Goal: Transaction & Acquisition: Obtain resource

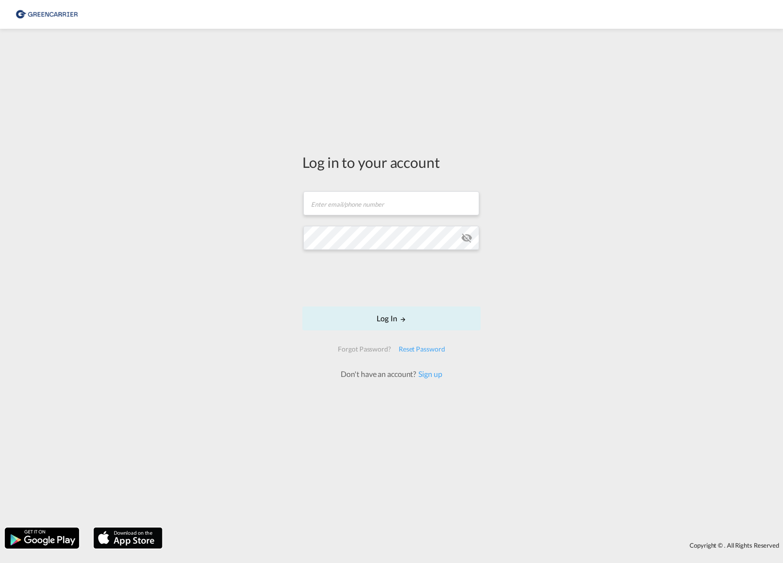
click at [348, 217] on form "Email field is required Password field is required Log In Forgot Password? Rese…" at bounding box center [391, 280] width 178 height 197
click at [350, 212] on input "text" at bounding box center [391, 203] width 176 height 24
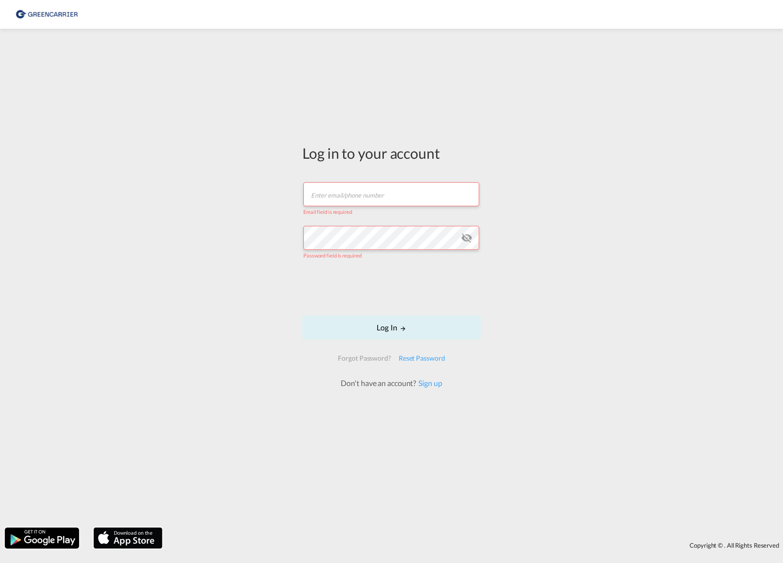
drag, startPoint x: 336, startPoint y: 202, endPoint x: 324, endPoint y: 215, distance: 17.3
click at [333, 199] on input "text" at bounding box center [391, 194] width 176 height 24
click at [328, 189] on input "text" at bounding box center [391, 194] width 176 height 24
drag, startPoint x: 312, startPoint y: 202, endPoint x: 325, endPoint y: 196, distance: 14.2
click at [312, 202] on input "text" at bounding box center [391, 194] width 176 height 24
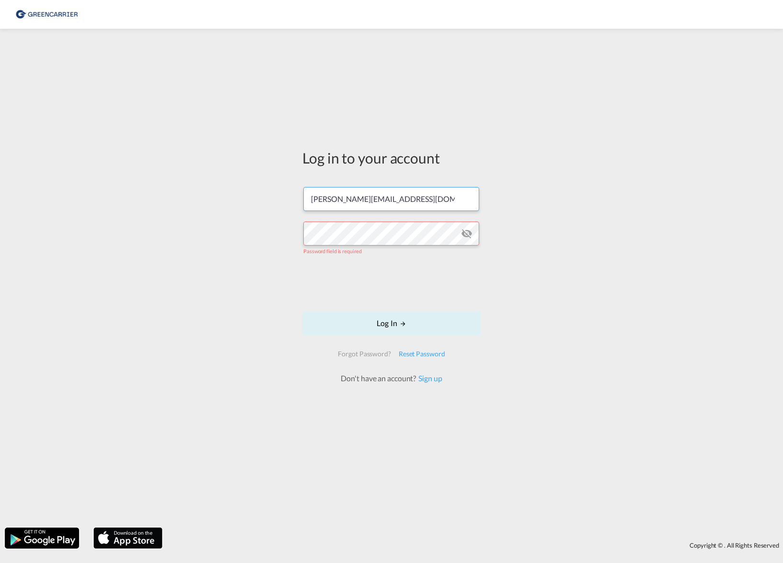
type input "[PERSON_NAME][EMAIL_ADDRESS][DOMAIN_NAME]"
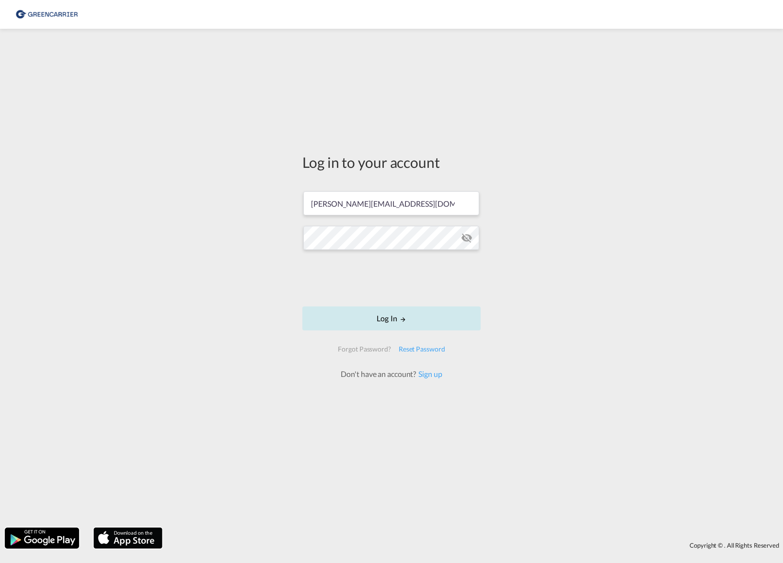
click at [361, 317] on button "Log In" at bounding box center [391, 318] width 178 height 24
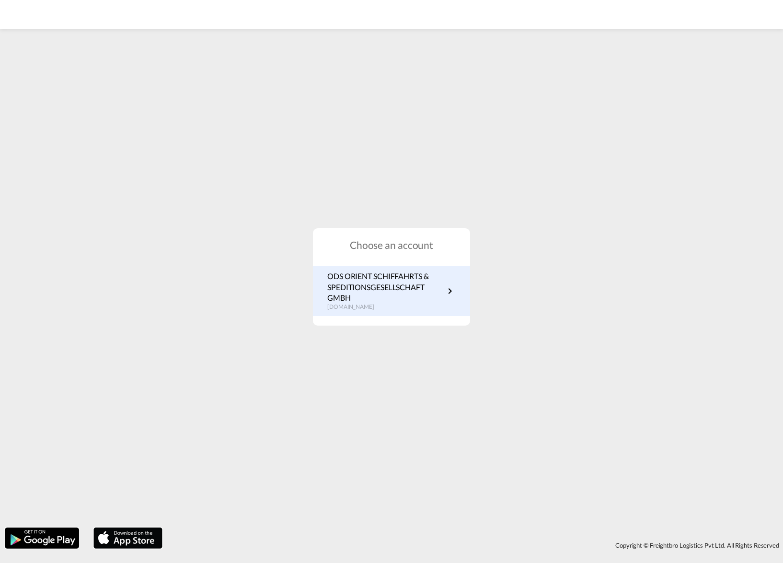
click at [455, 287] on md-icon "icon-chevron-right" at bounding box center [450, 291] width 12 height 12
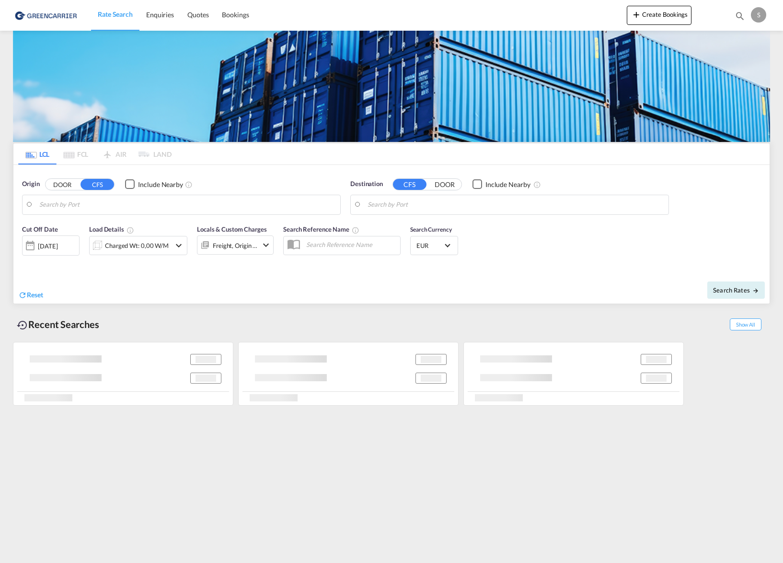
type input "DE-21335, [GEOGRAPHIC_DATA], [GEOGRAPHIC_DATA] (Lo..."
type input "[GEOGRAPHIC_DATA], [GEOGRAPHIC_DATA]"
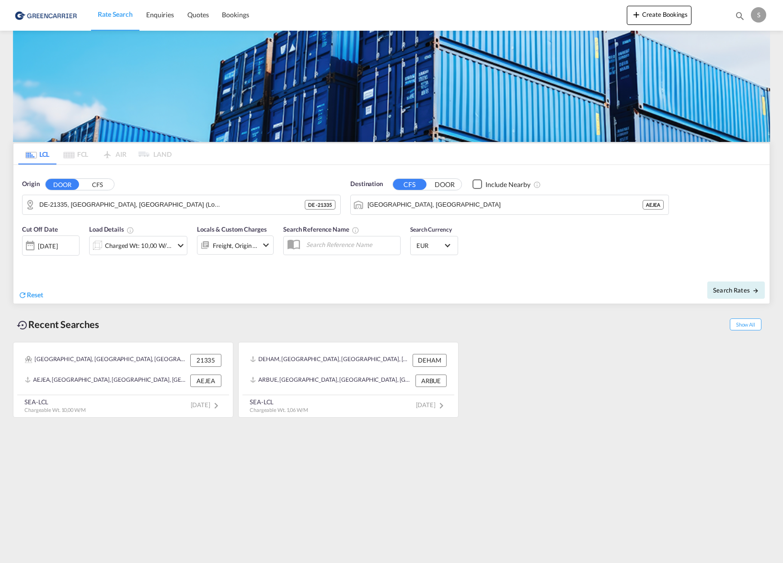
click at [101, 184] on button "CFS" at bounding box center [98, 184] width 34 height 11
click at [120, 205] on body "Rate Search Enquiries Quotes Bookings Rate Search Enquiries" at bounding box center [391, 281] width 783 height 563
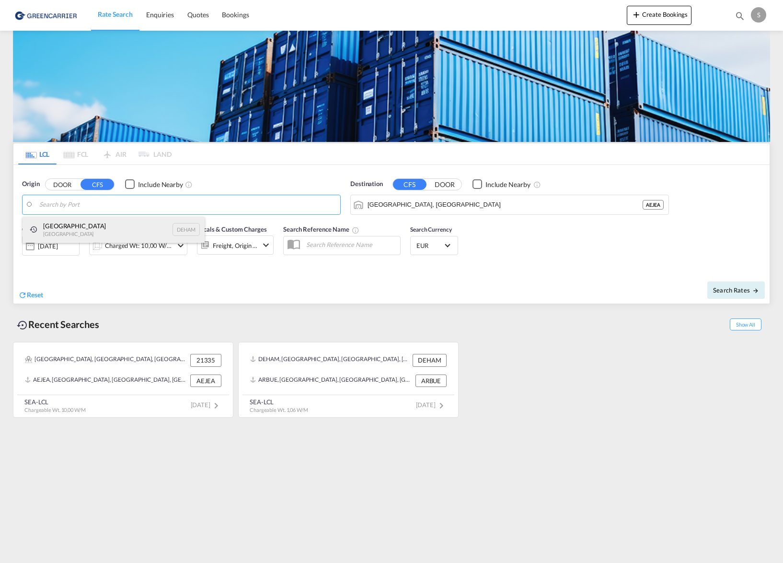
click at [86, 230] on div "[GEOGRAPHIC_DATA] [GEOGRAPHIC_DATA] DEHAM" at bounding box center [114, 230] width 182 height 26
type input "[GEOGRAPHIC_DATA], [GEOGRAPHIC_DATA]"
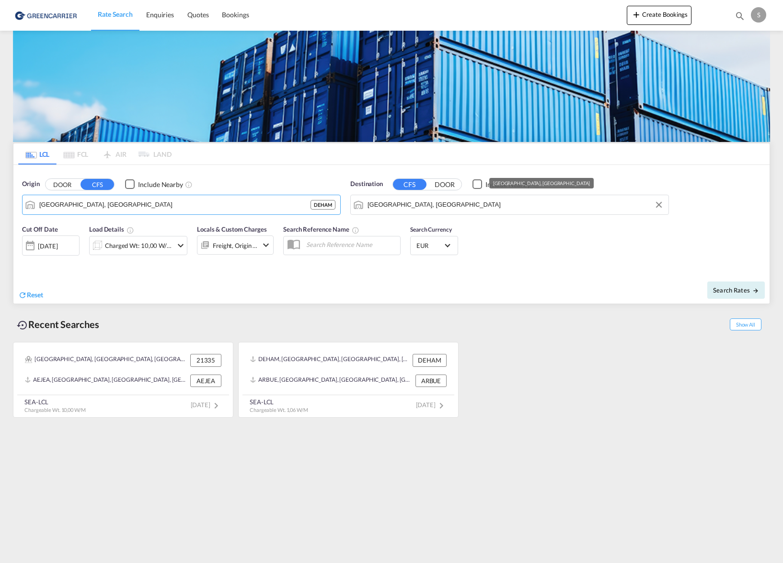
click at [379, 206] on input "[GEOGRAPHIC_DATA], [GEOGRAPHIC_DATA]" at bounding box center [516, 204] width 296 height 14
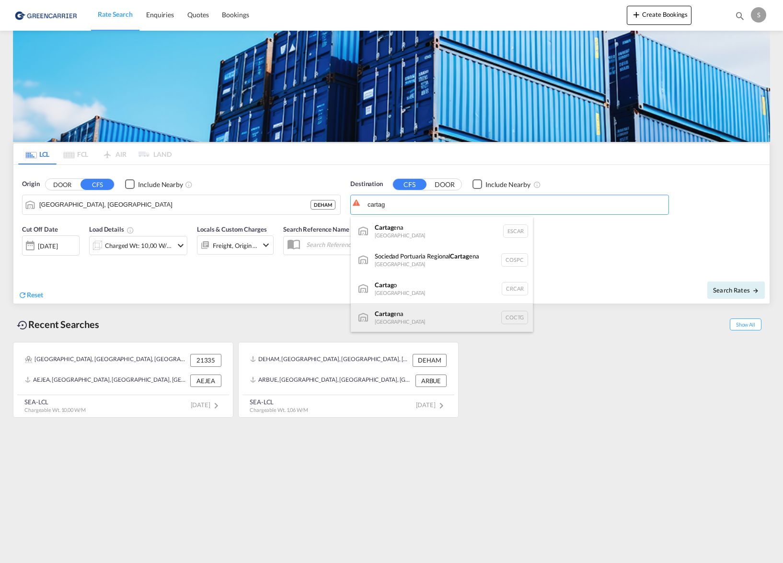
click at [408, 323] on div "Cartag ena [GEOGRAPHIC_DATA] COCTG" at bounding box center [442, 317] width 182 height 29
type input "[GEOGRAPHIC_DATA], COCTG"
click at [182, 244] on md-icon "icon-chevron-down" at bounding box center [181, 246] width 12 height 12
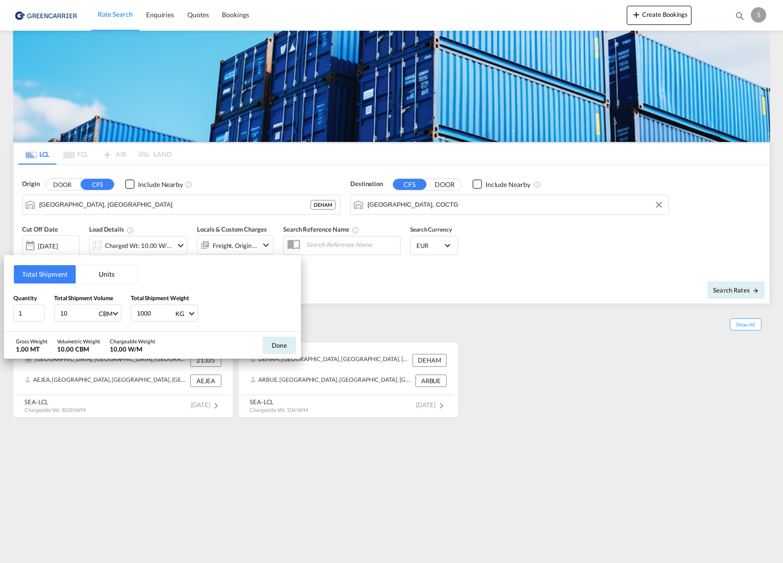
click at [104, 267] on button "Units" at bounding box center [107, 274] width 62 height 18
drag, startPoint x: 132, startPoint y: 311, endPoint x: 122, endPoint y: 313, distance: 9.9
click at [122, 313] on input "110" at bounding box center [135, 312] width 26 height 9
type input "150"
drag, startPoint x: 209, startPoint y: 311, endPoint x: 184, endPoint y: 313, distance: 25.0
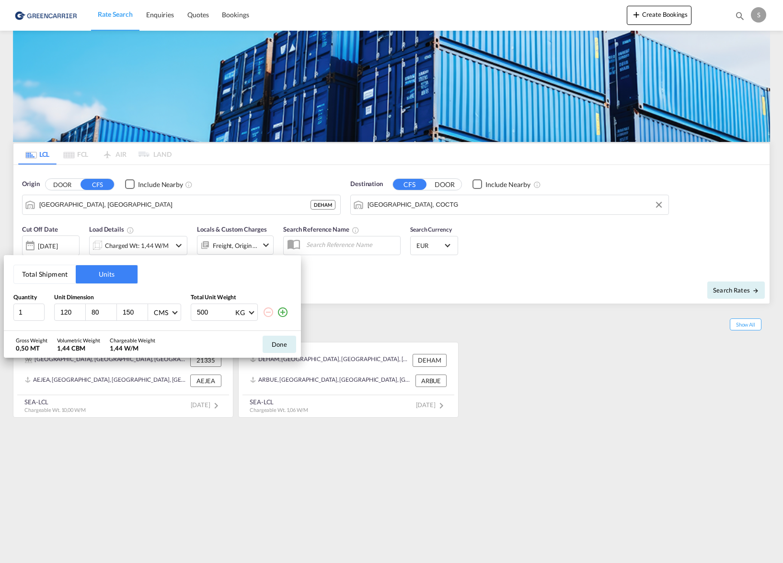
click at [184, 315] on div "1 120 80 150 CMS CMS Inches 500 KG KG LB" at bounding box center [152, 311] width 278 height 17
type input "600"
click at [274, 345] on button "Done" at bounding box center [280, 343] width 34 height 17
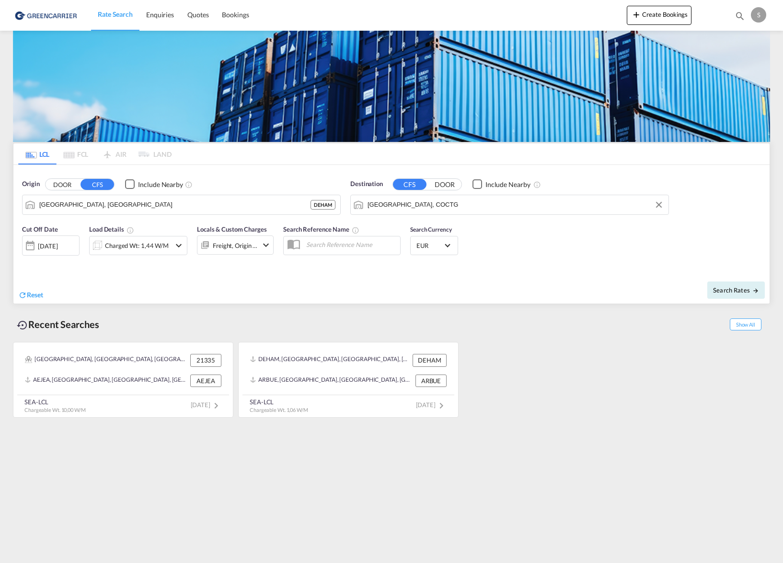
click at [265, 248] on md-icon "icon-chevron-down" at bounding box center [266, 245] width 12 height 12
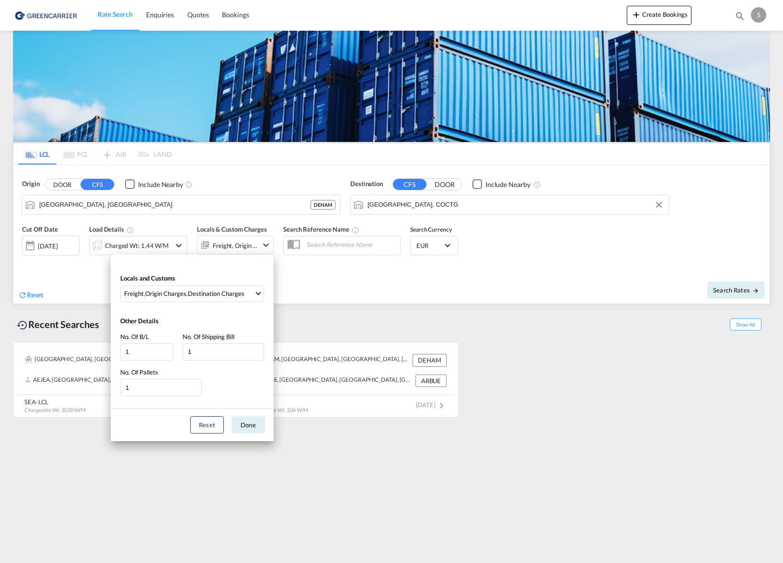
click at [351, 317] on div "Locals and Customs Freight , Origin Charges , Destination Charges Clear All Sel…" at bounding box center [391, 281] width 783 height 563
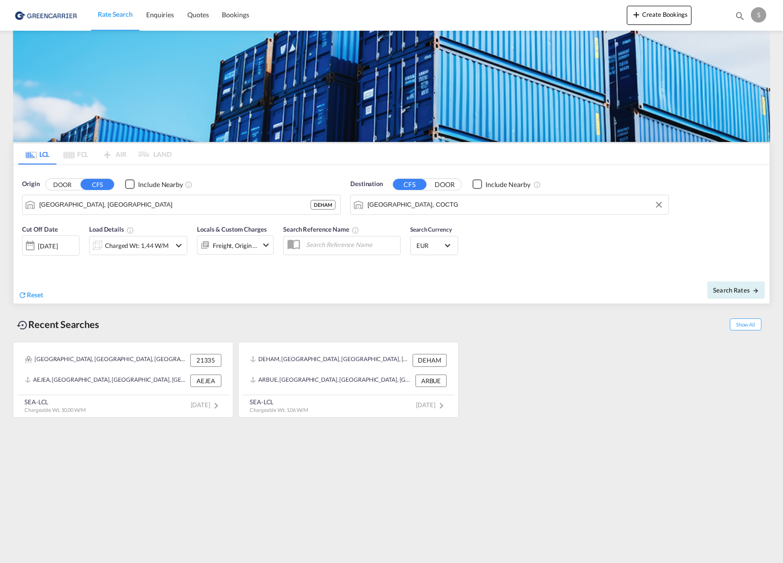
click at [260, 242] on md-icon "icon-chevron-down" at bounding box center [266, 245] width 12 height 12
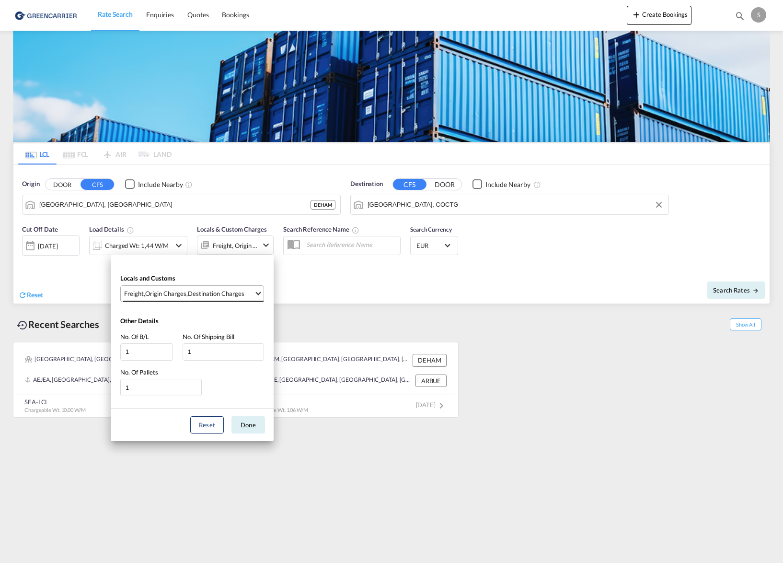
click at [241, 299] on md-select-value "Freight , Origin Charges , Destination Charges" at bounding box center [193, 294] width 140 height 16
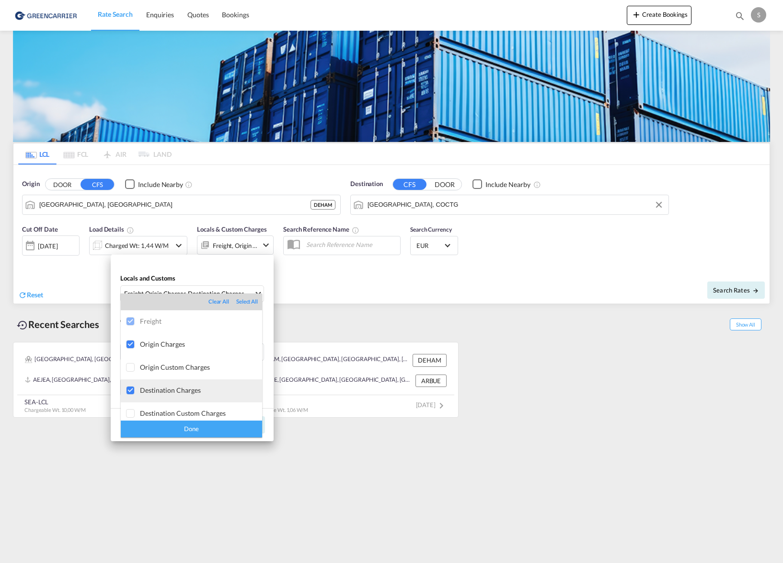
click at [126, 391] on div at bounding box center [131, 391] width 10 height 10
click at [174, 428] on div "Done" at bounding box center [191, 428] width 141 height 17
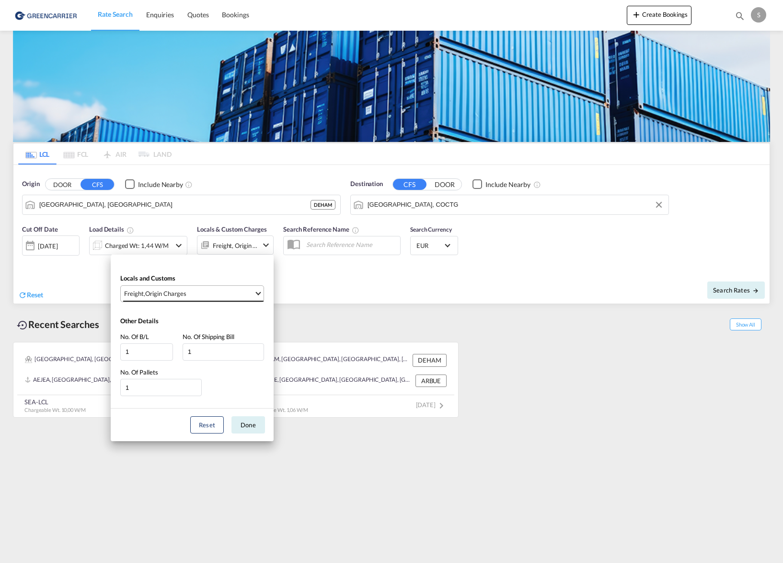
click at [194, 297] on span "Freight , Origin Charges" at bounding box center [189, 293] width 130 height 9
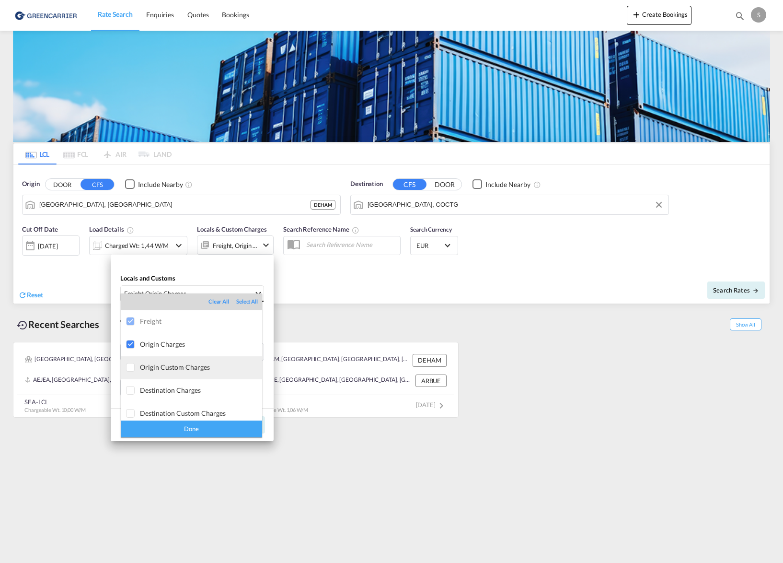
scroll to position [5, 0]
click at [210, 426] on div "Done" at bounding box center [191, 428] width 141 height 17
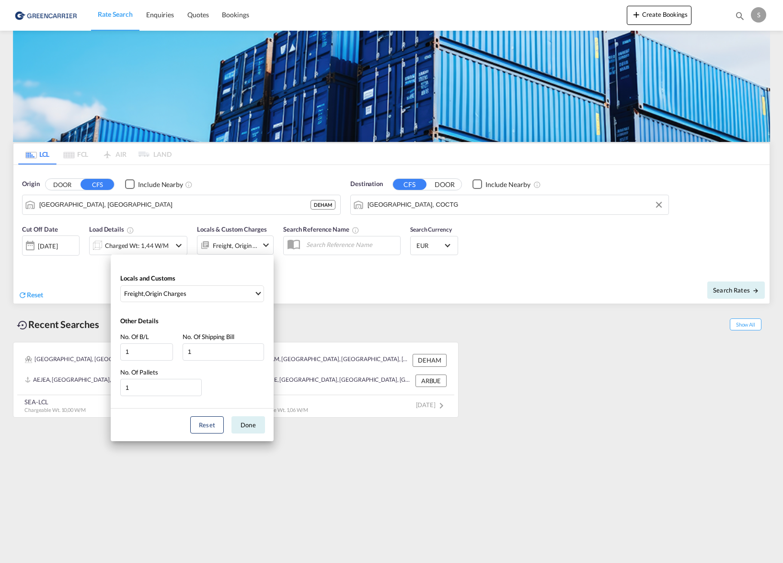
click at [340, 304] on div "Locals and Customs Freight , Origin Charges Other Details No. Of B/L 1 No. Of S…" at bounding box center [391, 281] width 783 height 563
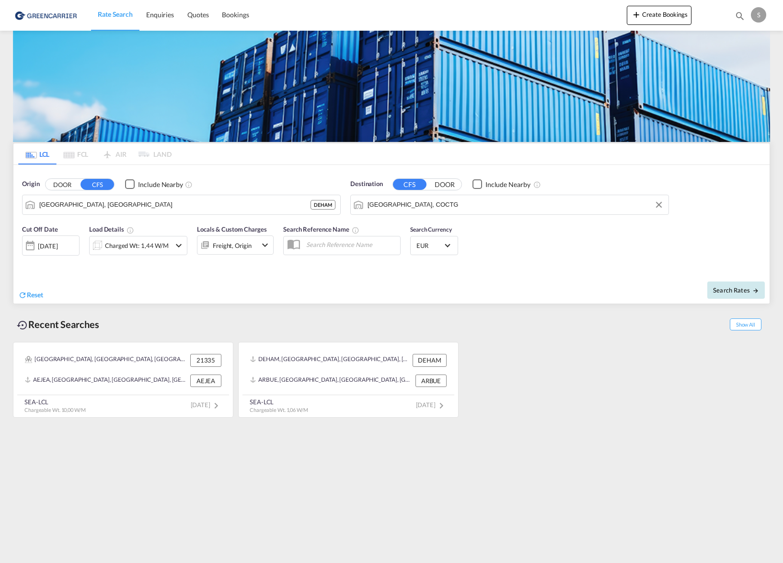
click at [754, 288] on md-icon "icon-arrow-right" at bounding box center [755, 290] width 7 height 7
type input "DEHAM to COCTG / 9 Sep 2025"
